Goal: Navigation & Orientation: Find specific page/section

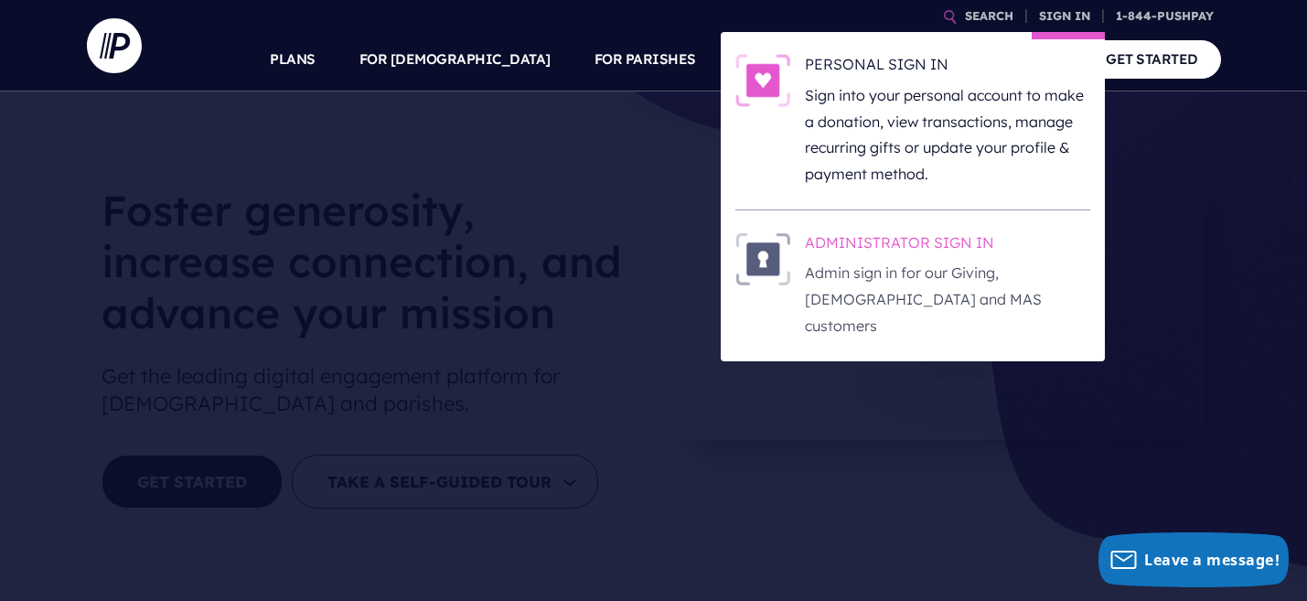
click at [873, 277] on p "Admin sign in for our Giving, [DEMOGRAPHIC_DATA] and MAS customers" at bounding box center [947, 299] width 285 height 79
click at [881, 246] on h6 "ADMINISTRATOR SIGN IN" at bounding box center [947, 245] width 285 height 27
click at [917, 236] on h6 "ADMINISTRATOR SIGN IN" at bounding box center [947, 245] width 285 height 27
